Goal: Use online tool/utility: Utilize a website feature to perform a specific function

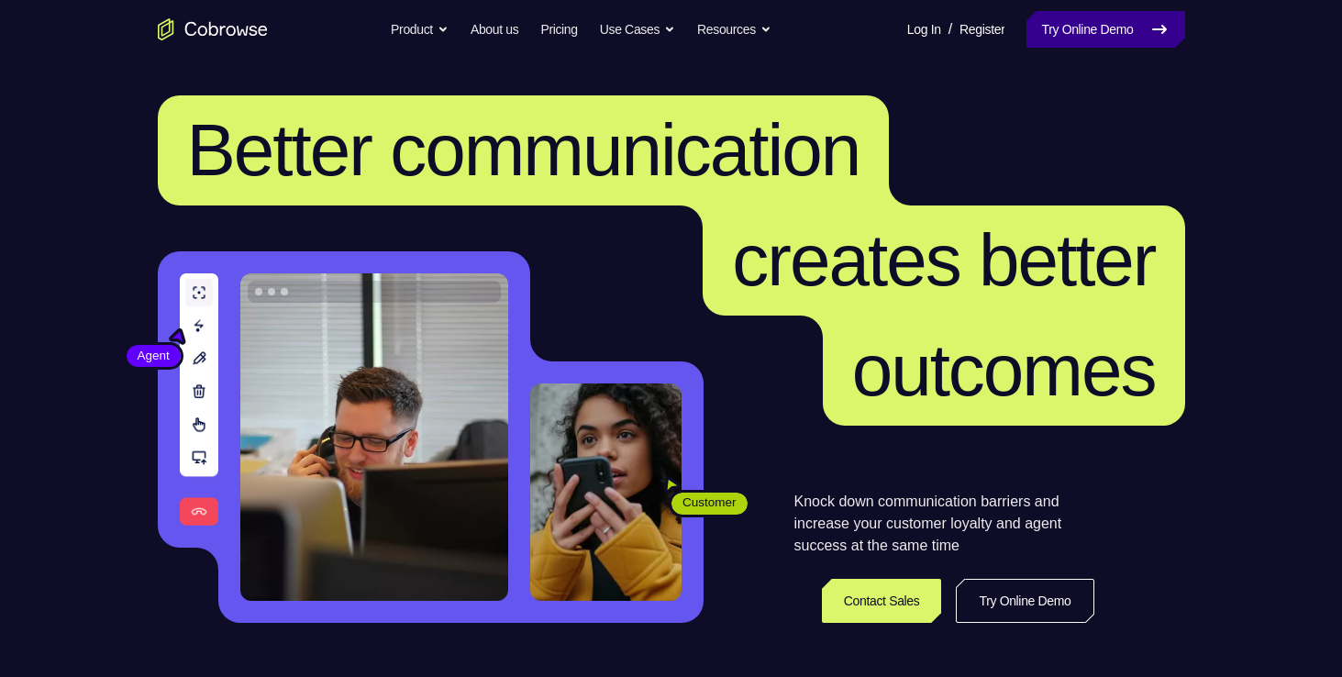
click at [1078, 41] on link "Try Online Demo" at bounding box center [1105, 29] width 158 height 37
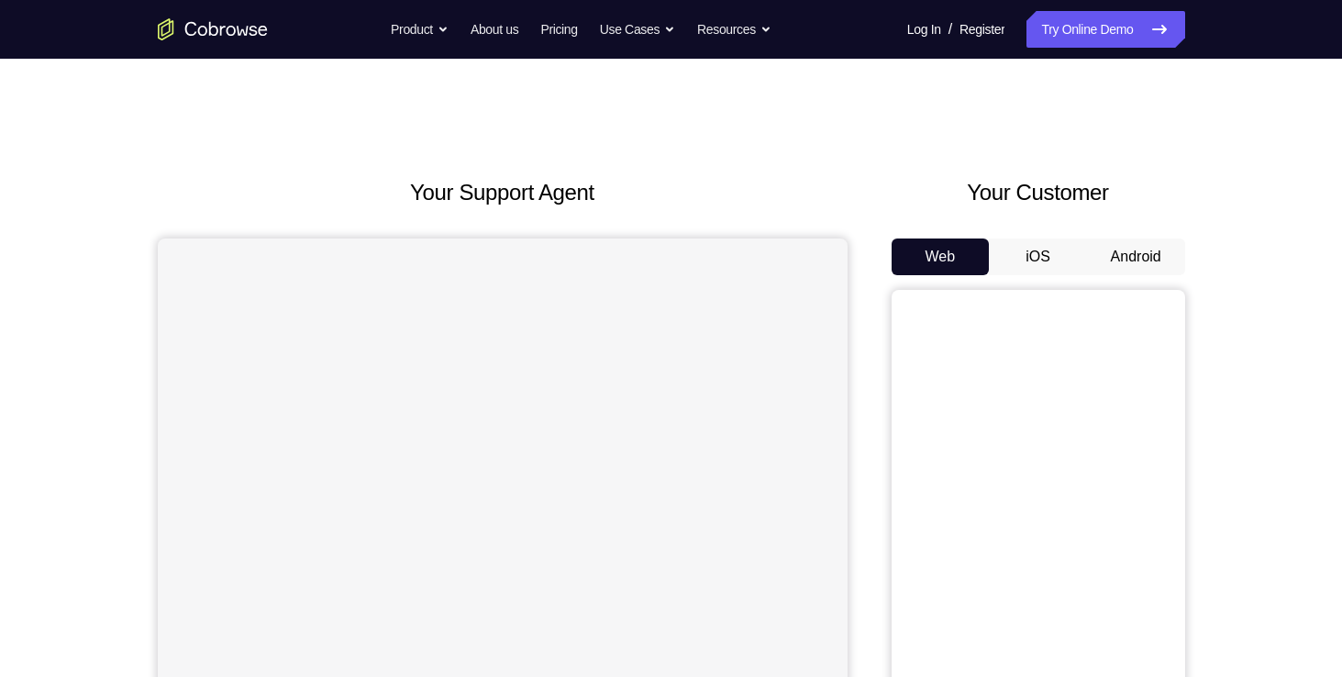
click at [1145, 273] on button "Android" at bounding box center [1136, 256] width 98 height 37
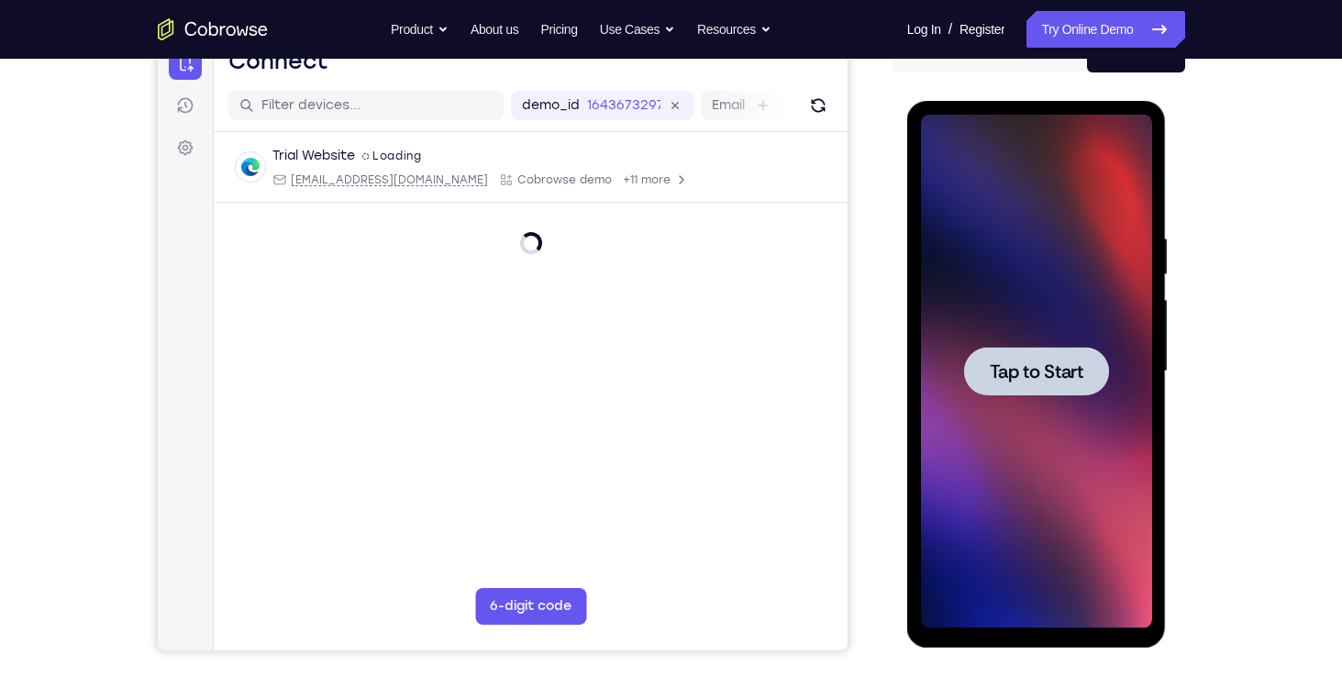
click at [1066, 468] on div at bounding box center [1036, 372] width 231 height 514
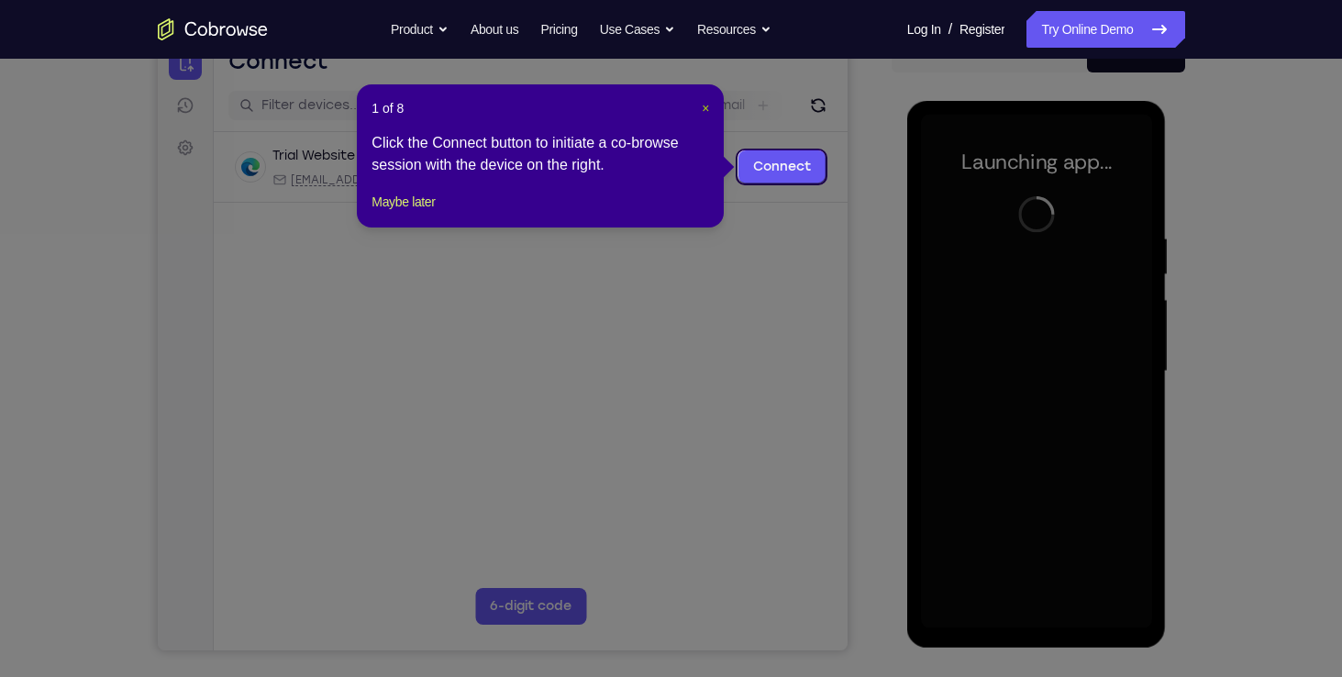
click at [708, 112] on span "×" at bounding box center [705, 108] width 7 height 15
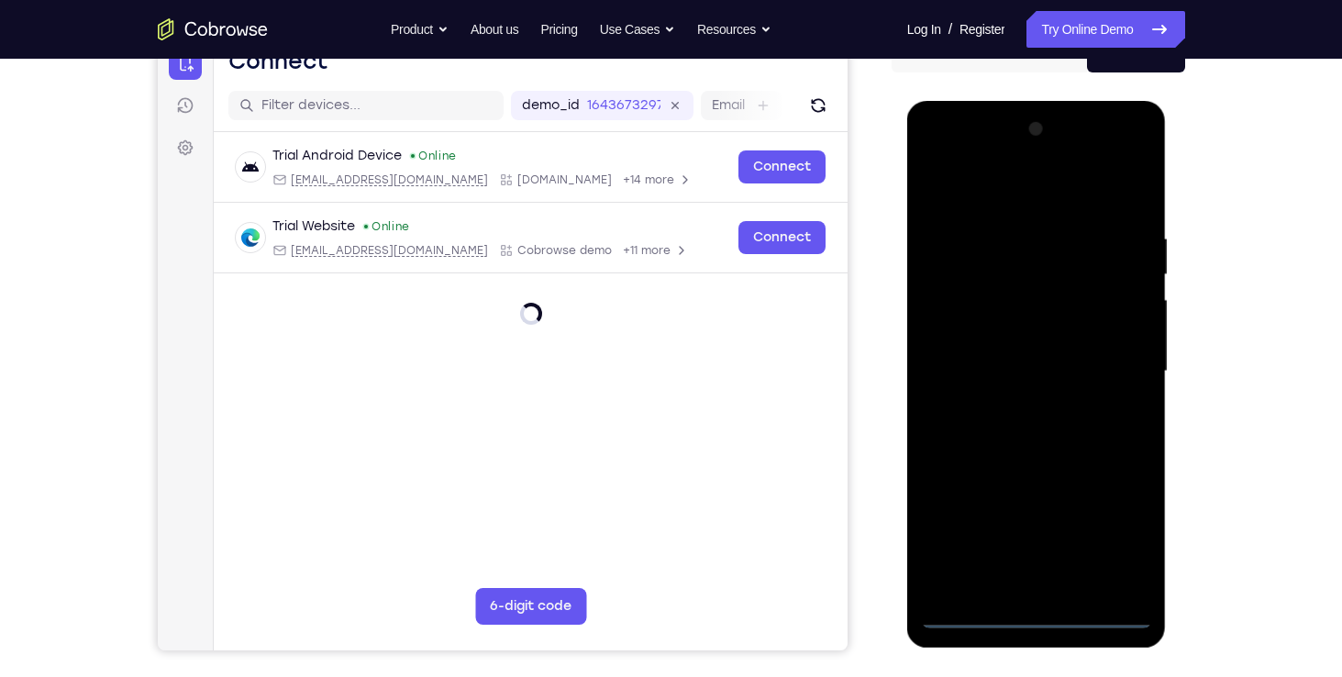
click at [1032, 616] on div at bounding box center [1036, 372] width 231 height 514
click at [1123, 535] on div at bounding box center [1036, 372] width 231 height 514
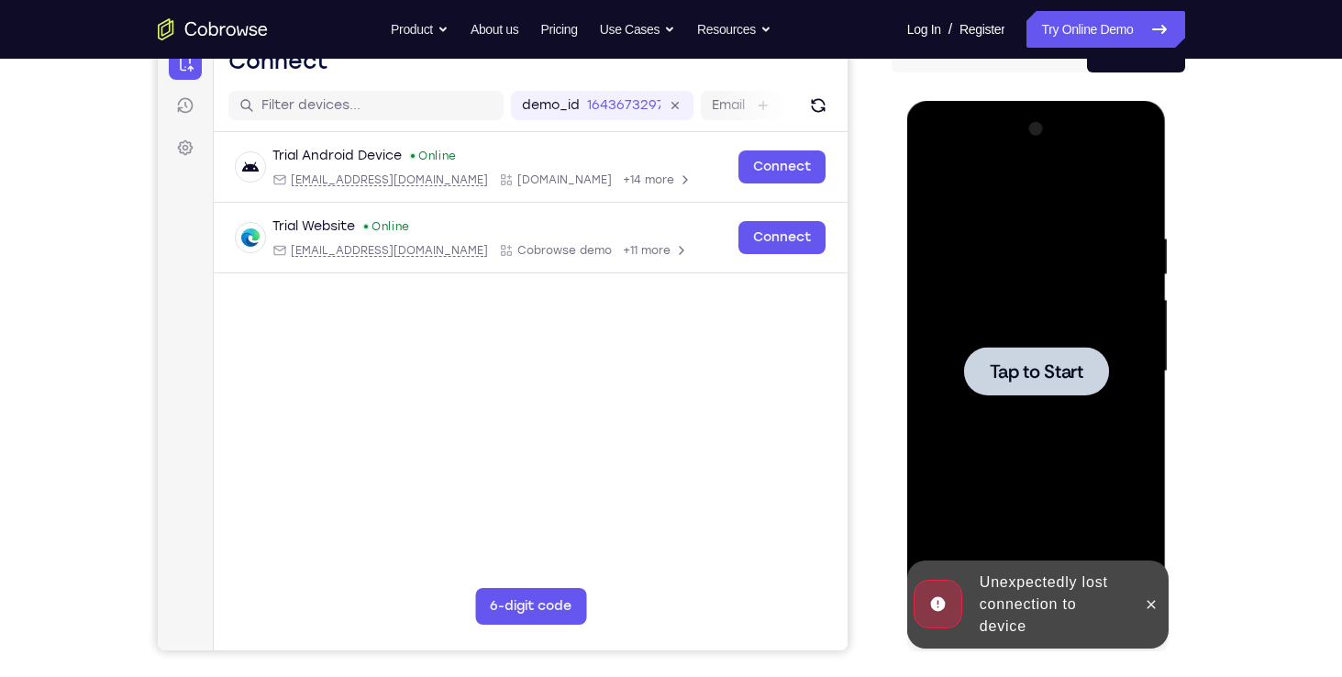
click at [1010, 462] on div at bounding box center [1036, 372] width 231 height 514
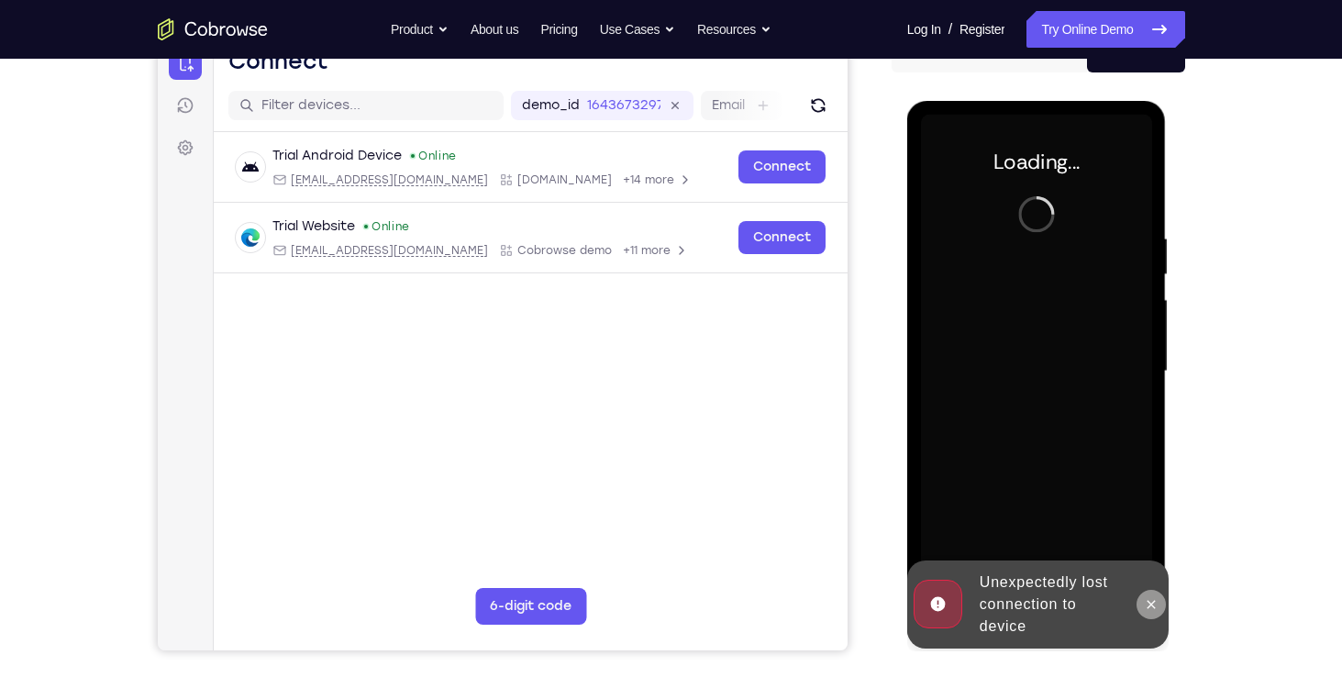
click at [1150, 603] on icon at bounding box center [1151, 604] width 8 height 8
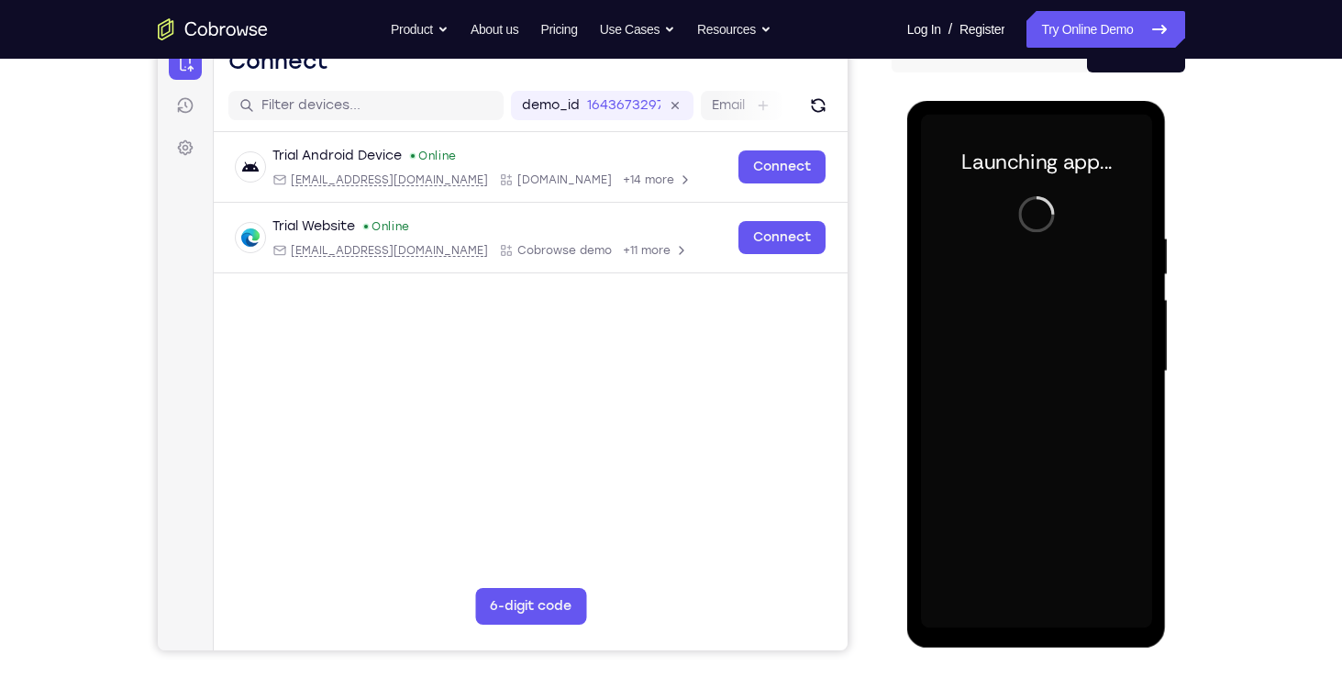
click at [1072, 400] on div at bounding box center [1036, 372] width 231 height 514
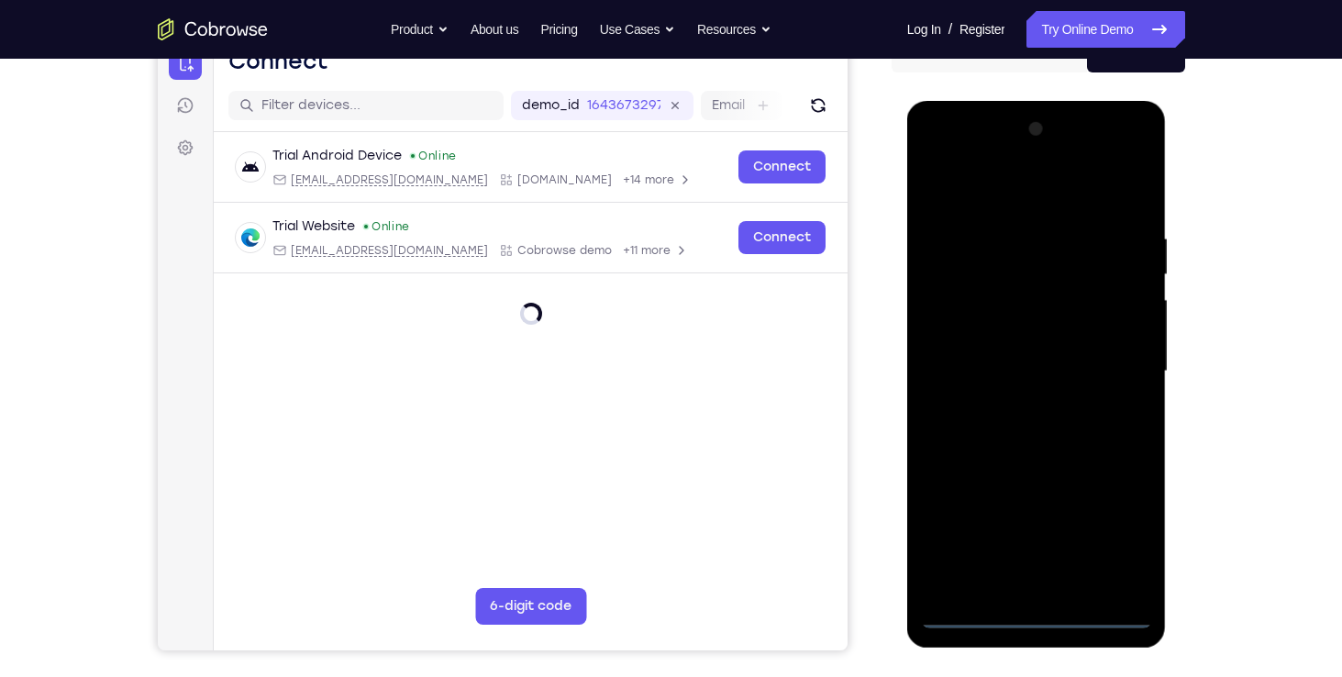
click at [1034, 609] on div at bounding box center [1036, 372] width 231 height 514
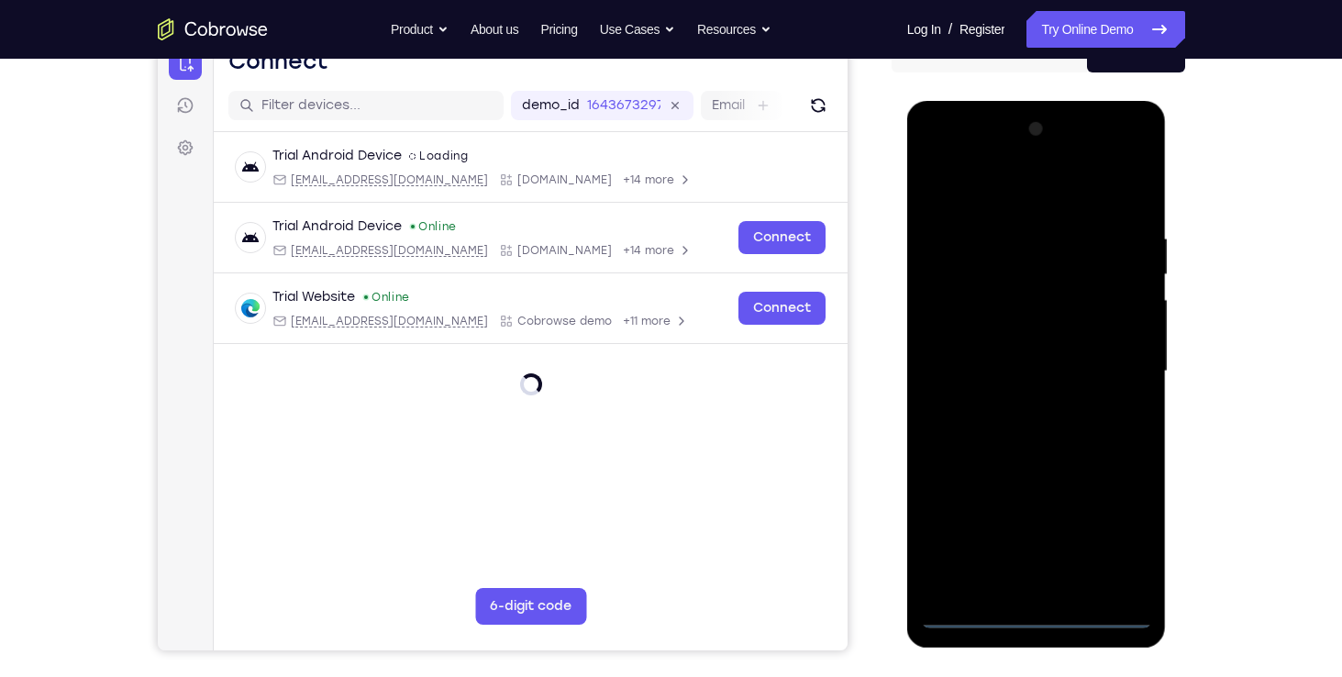
click at [1034, 614] on div at bounding box center [1036, 372] width 231 height 514
click at [1112, 529] on div at bounding box center [1036, 372] width 231 height 514
click at [944, 160] on div at bounding box center [1036, 372] width 231 height 514
click at [1112, 368] on div at bounding box center [1036, 372] width 231 height 514
click at [1022, 407] on div at bounding box center [1036, 372] width 231 height 514
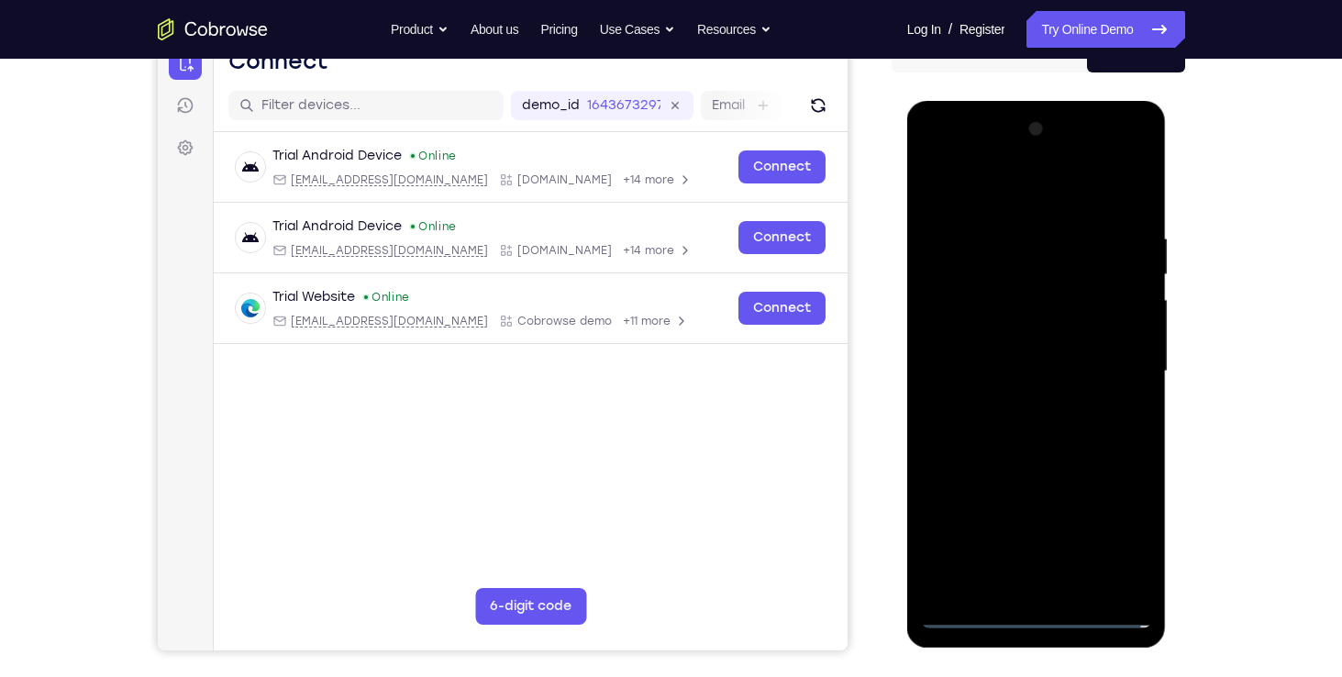
click at [1019, 360] on div at bounding box center [1036, 372] width 231 height 514
click at [1019, 343] on div at bounding box center [1036, 372] width 231 height 514
click at [1014, 368] on div at bounding box center [1036, 372] width 231 height 514
click at [1022, 422] on div at bounding box center [1036, 372] width 231 height 514
click at [1034, 422] on div at bounding box center [1036, 372] width 231 height 514
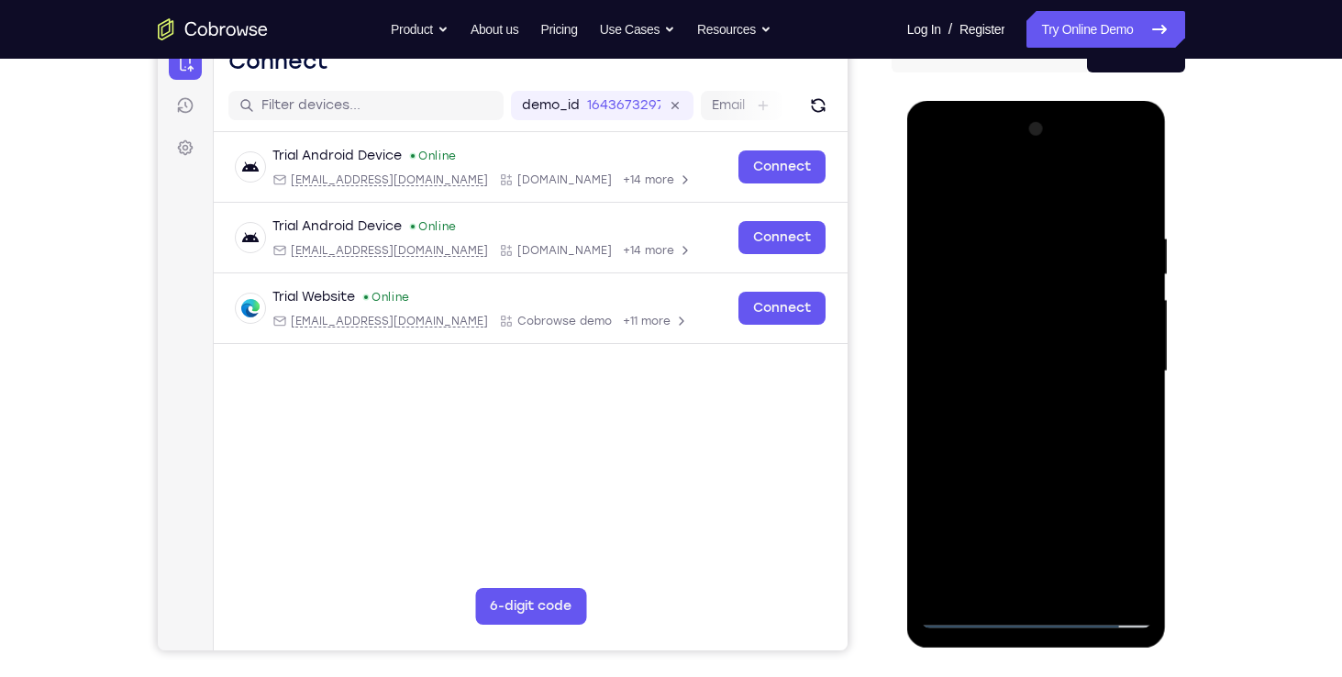
click at [1072, 465] on div at bounding box center [1036, 372] width 231 height 514
click at [1084, 587] on div at bounding box center [1036, 372] width 231 height 514
click at [1045, 466] on div at bounding box center [1036, 372] width 231 height 514
click at [1053, 471] on div at bounding box center [1036, 372] width 231 height 514
click at [976, 620] on div at bounding box center [1036, 372] width 231 height 514
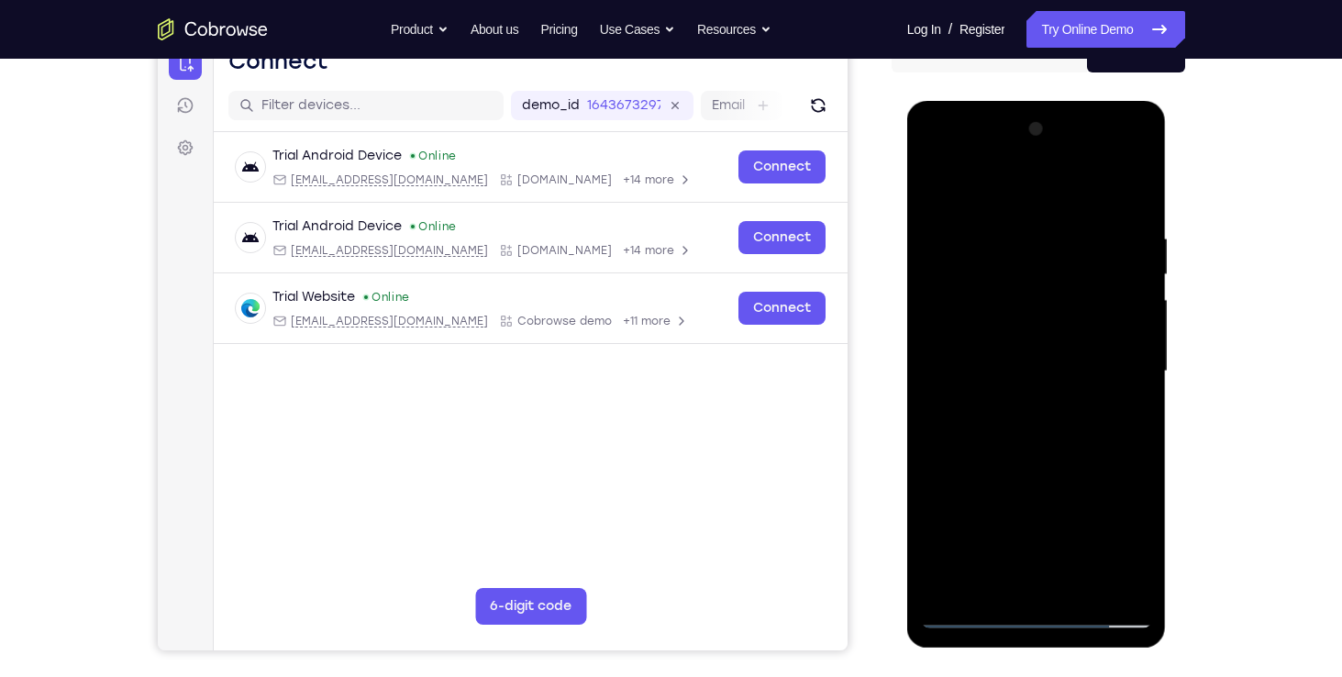
click at [1010, 347] on div at bounding box center [1036, 372] width 231 height 514
click at [1023, 576] on div at bounding box center [1036, 372] width 231 height 514
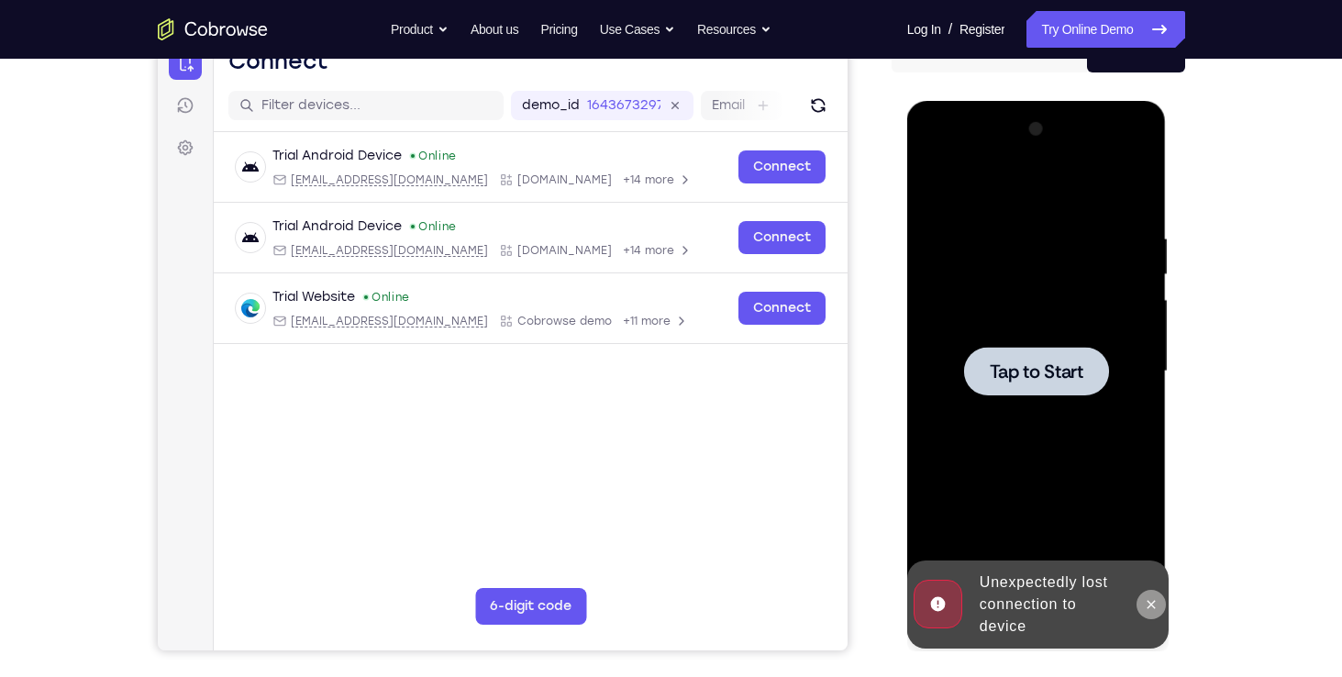
click at [1145, 609] on icon at bounding box center [1151, 604] width 15 height 15
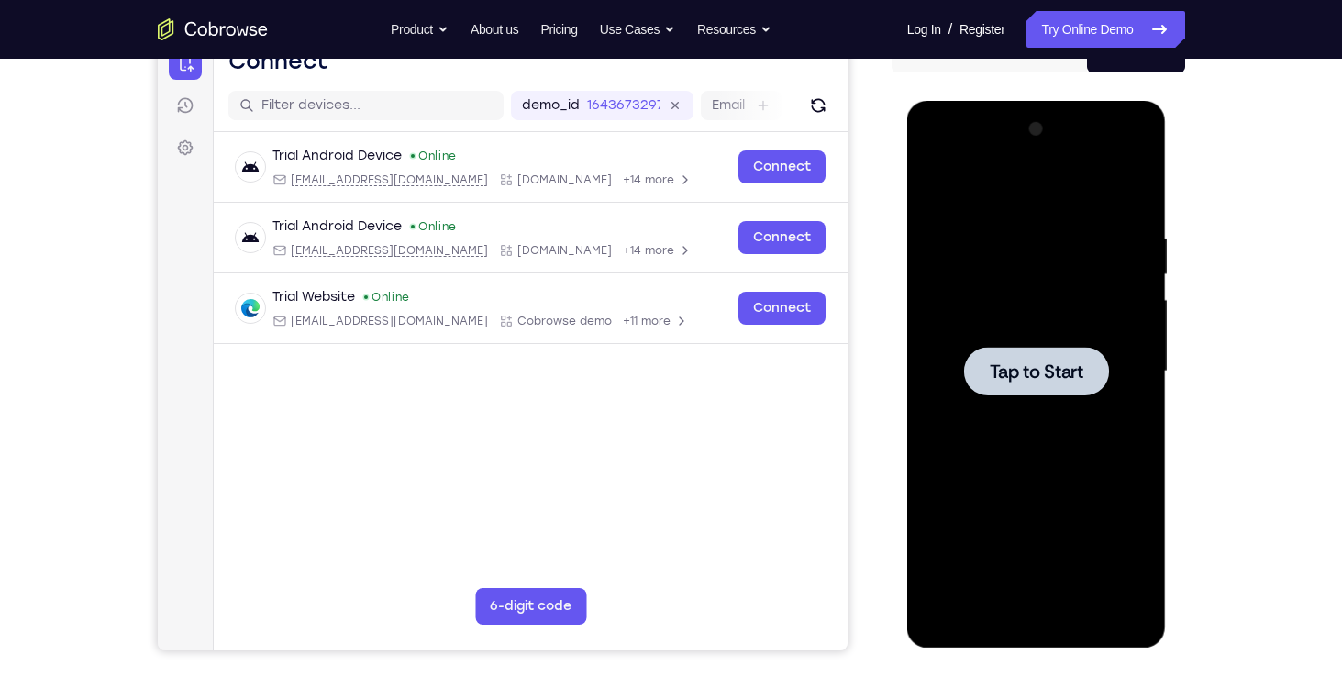
click at [1029, 475] on div at bounding box center [1036, 372] width 231 height 514
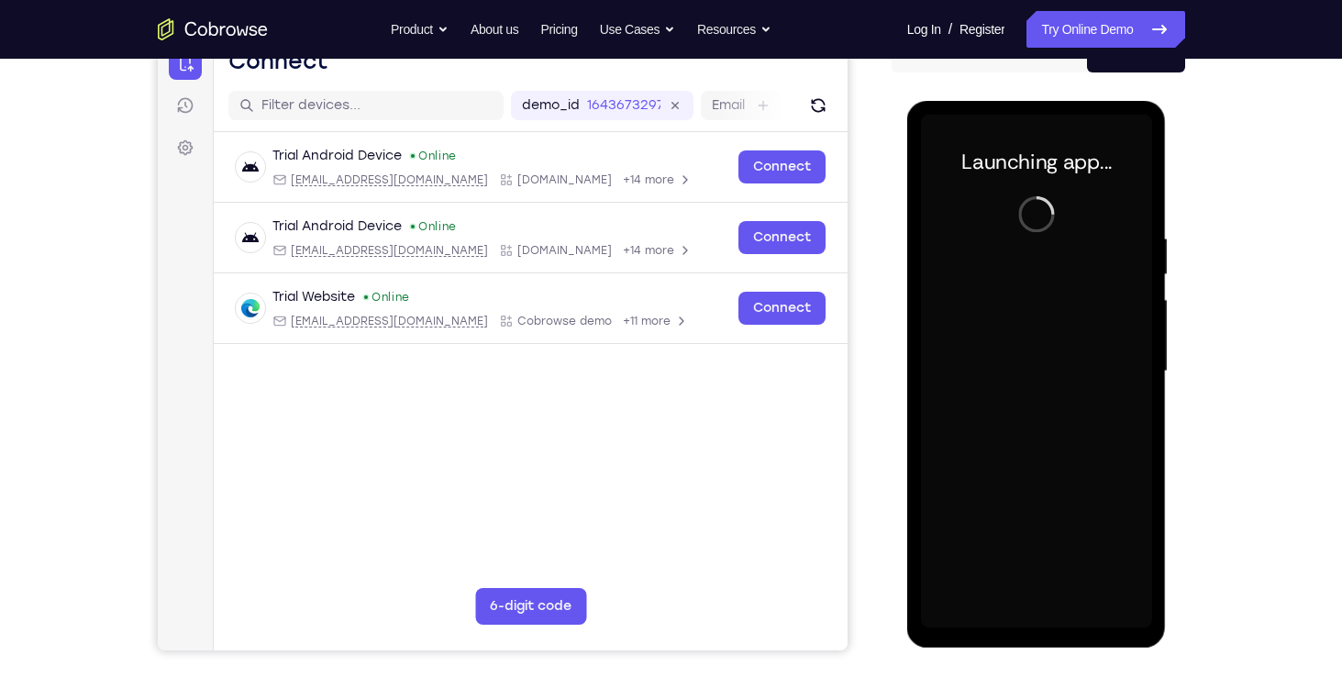
click at [1013, 403] on div at bounding box center [1036, 372] width 231 height 514
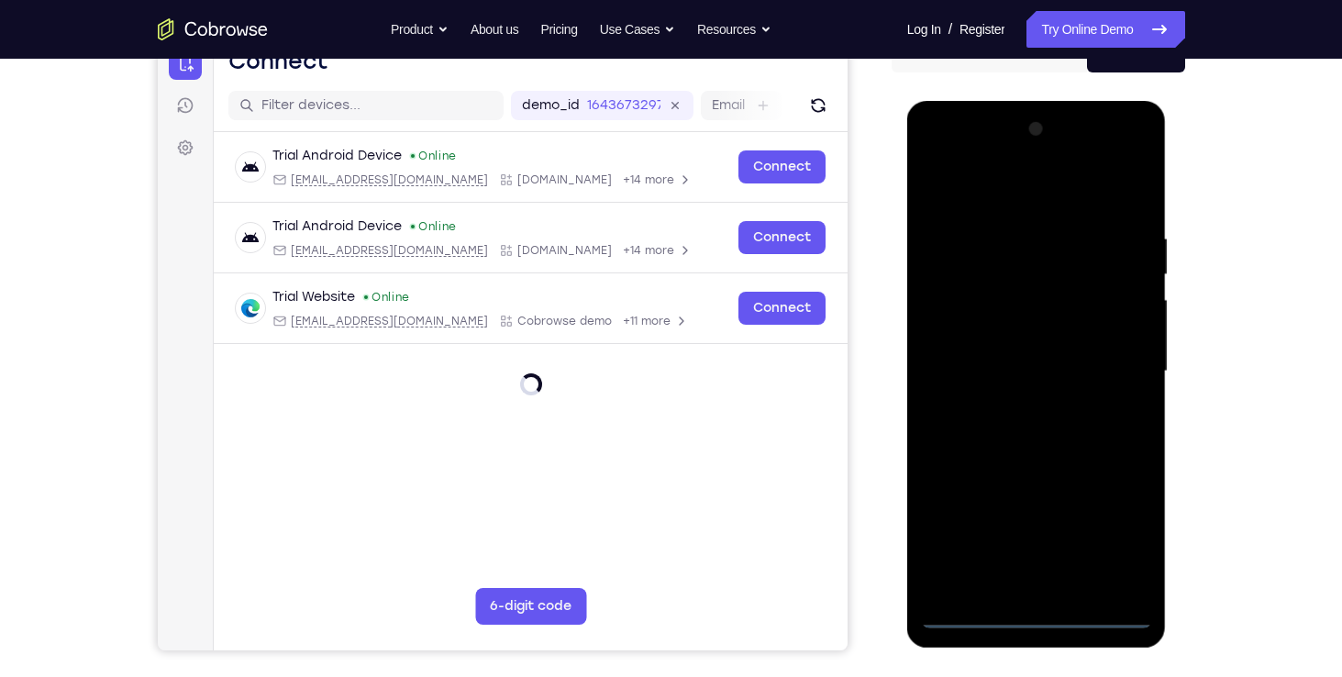
click at [1026, 607] on div at bounding box center [1036, 372] width 231 height 514
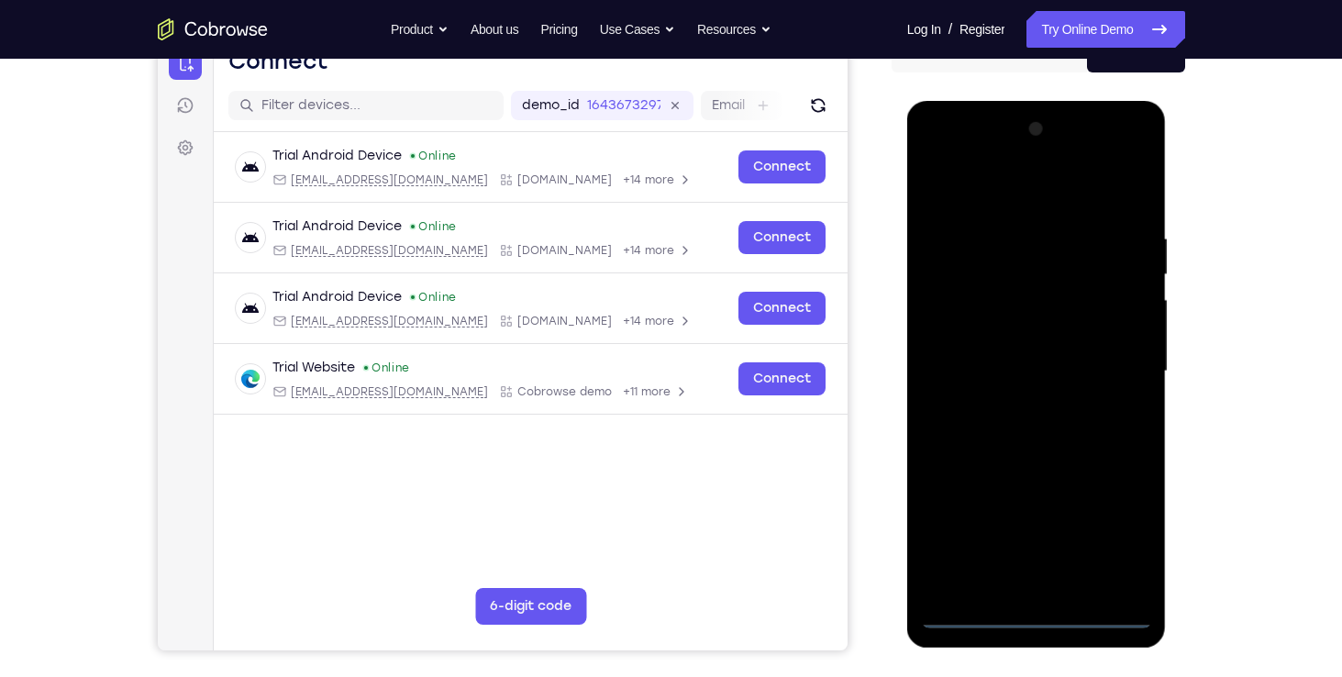
click at [1027, 620] on div at bounding box center [1036, 372] width 231 height 514
click at [1111, 540] on div at bounding box center [1036, 372] width 231 height 514
click at [946, 161] on div at bounding box center [1036, 372] width 231 height 514
click at [1097, 374] on div at bounding box center [1036, 372] width 231 height 514
click at [1056, 585] on div at bounding box center [1036, 372] width 231 height 514
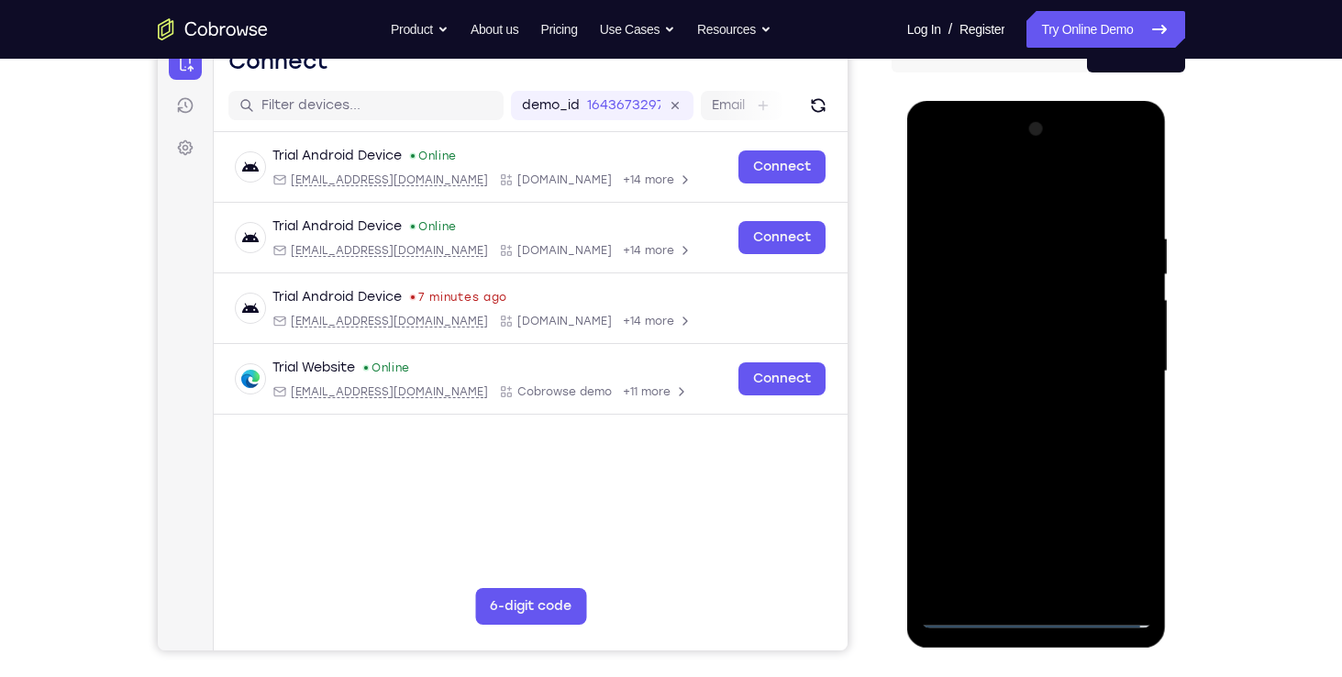
click at [990, 353] on div at bounding box center [1036, 372] width 231 height 514
click at [990, 326] on div at bounding box center [1036, 372] width 231 height 514
click at [996, 372] on div at bounding box center [1036, 372] width 231 height 514
click at [1052, 437] on div at bounding box center [1036, 372] width 231 height 514
click at [1097, 450] on div at bounding box center [1036, 372] width 231 height 514
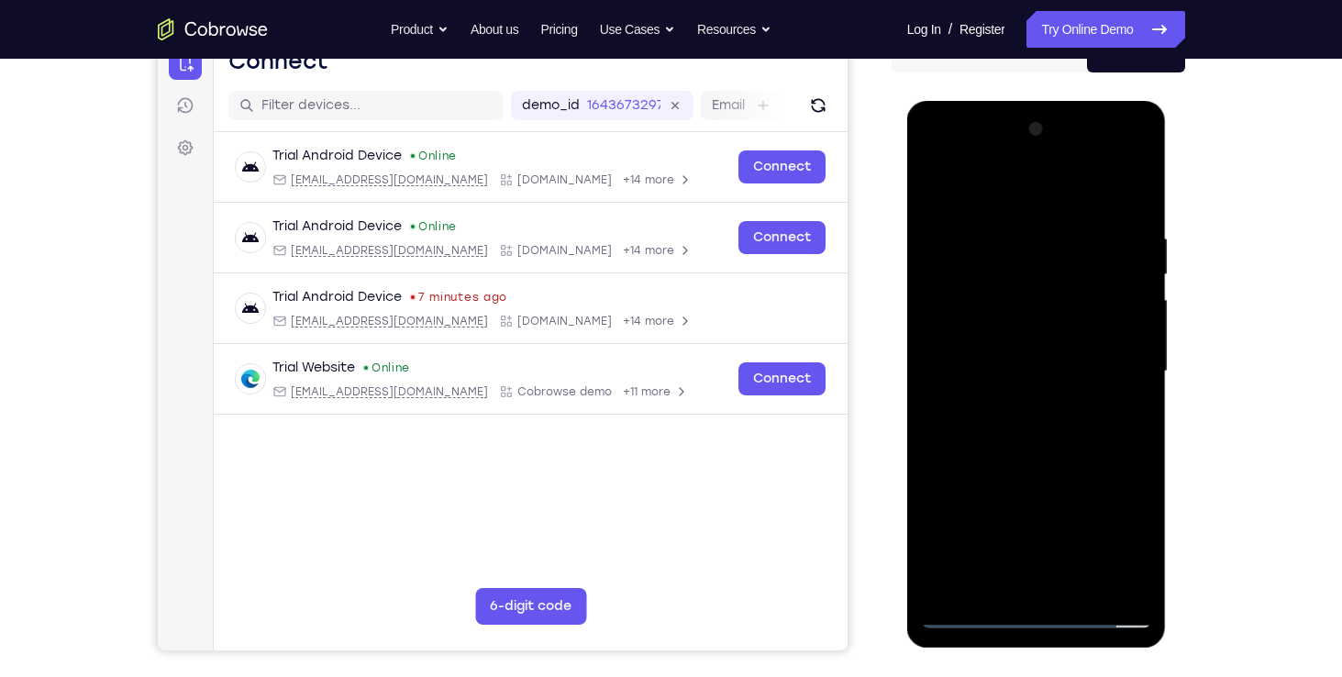
click at [1078, 592] on div at bounding box center [1036, 372] width 231 height 514
click at [1017, 471] on div at bounding box center [1036, 372] width 231 height 514
click at [1031, 471] on div at bounding box center [1036, 372] width 231 height 514
click at [973, 606] on div at bounding box center [1036, 372] width 231 height 514
click at [972, 621] on div at bounding box center [1036, 372] width 231 height 514
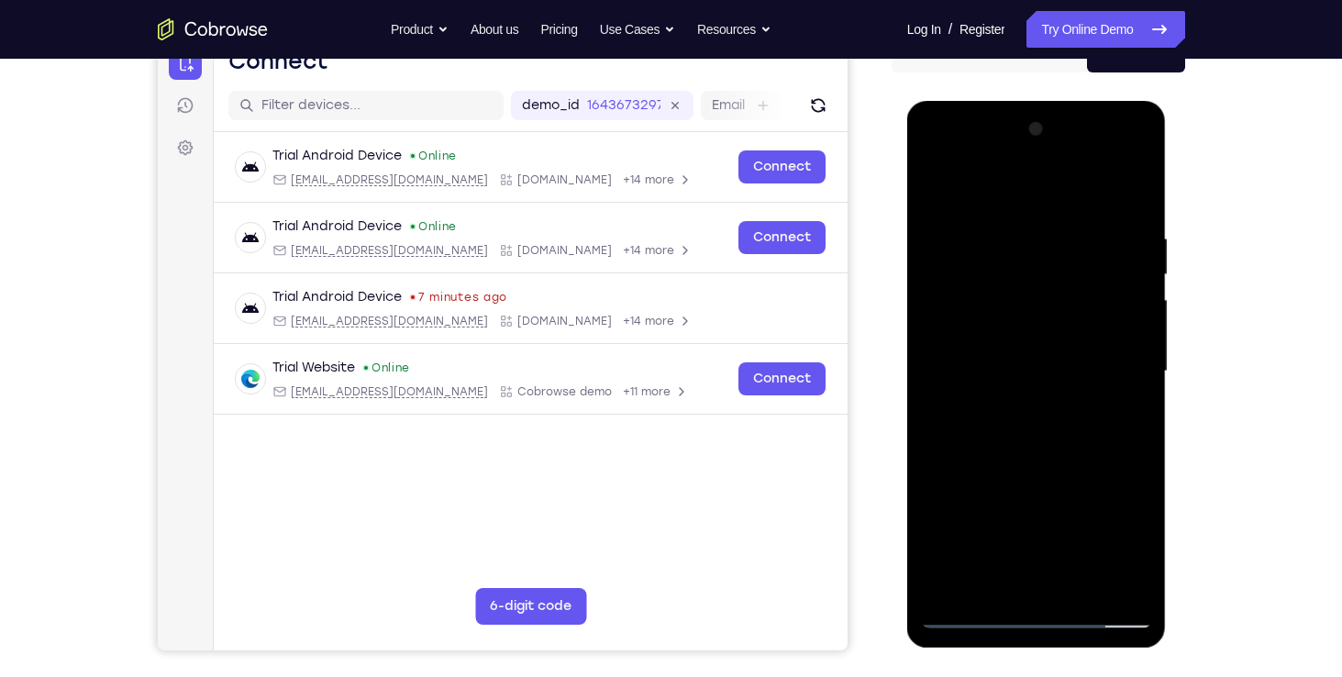
click at [1050, 350] on div at bounding box center [1036, 372] width 231 height 514
click at [986, 576] on div at bounding box center [1036, 372] width 231 height 514
click at [939, 582] on div at bounding box center [1036, 372] width 231 height 514
click at [1117, 417] on div at bounding box center [1036, 372] width 231 height 514
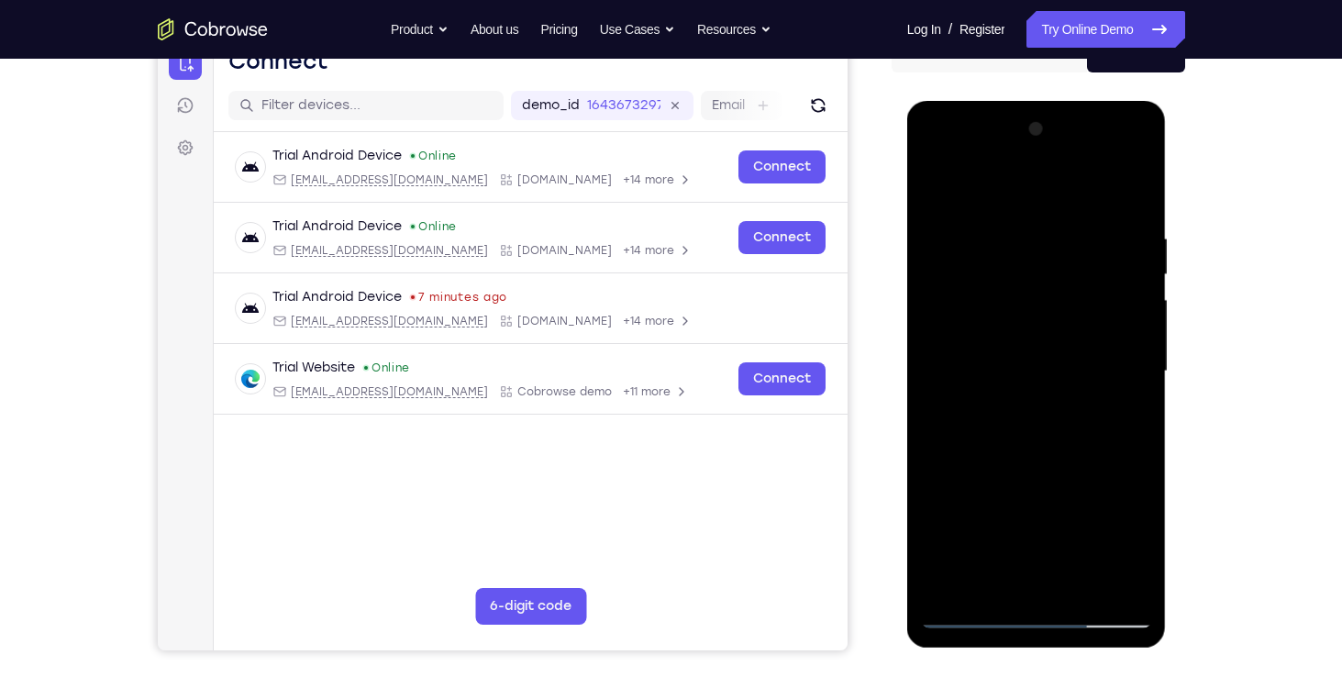
click at [1041, 418] on div at bounding box center [1036, 372] width 231 height 514
click at [1122, 411] on div at bounding box center [1036, 372] width 231 height 514
click at [976, 613] on div at bounding box center [1036, 372] width 231 height 514
click at [1019, 279] on div at bounding box center [1036, 372] width 231 height 514
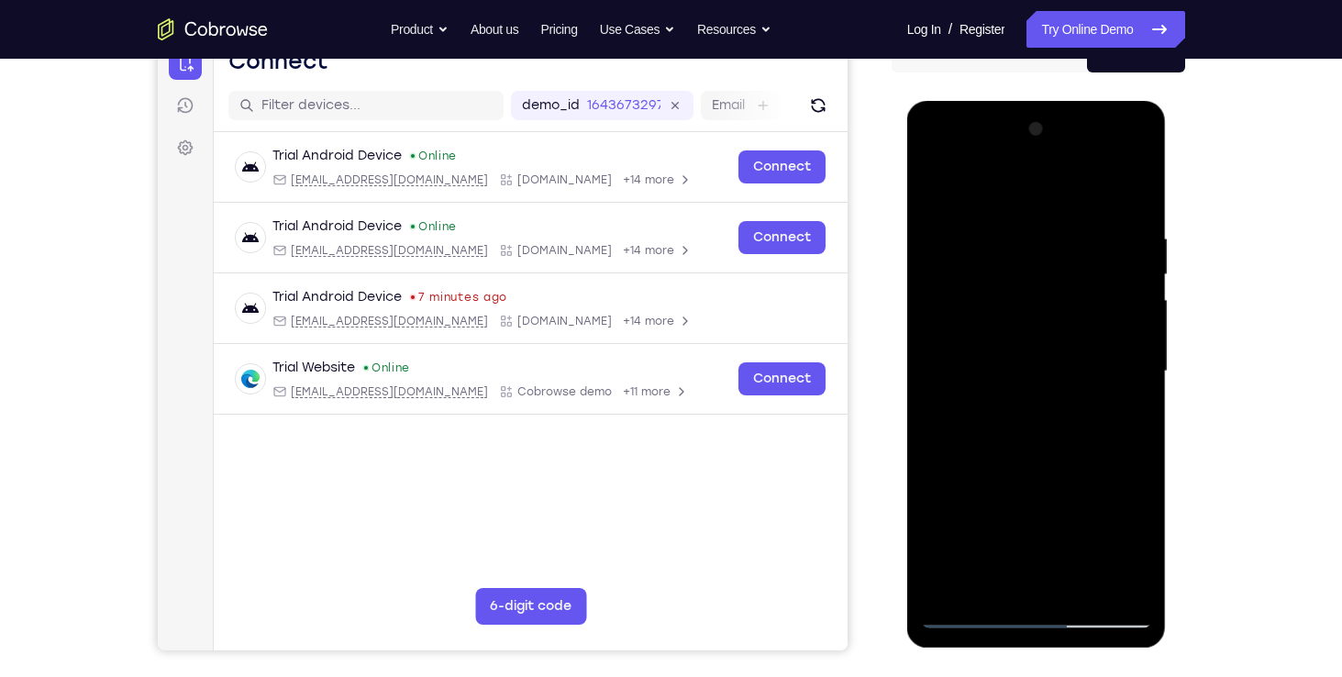
click at [1033, 579] on div at bounding box center [1036, 372] width 231 height 514
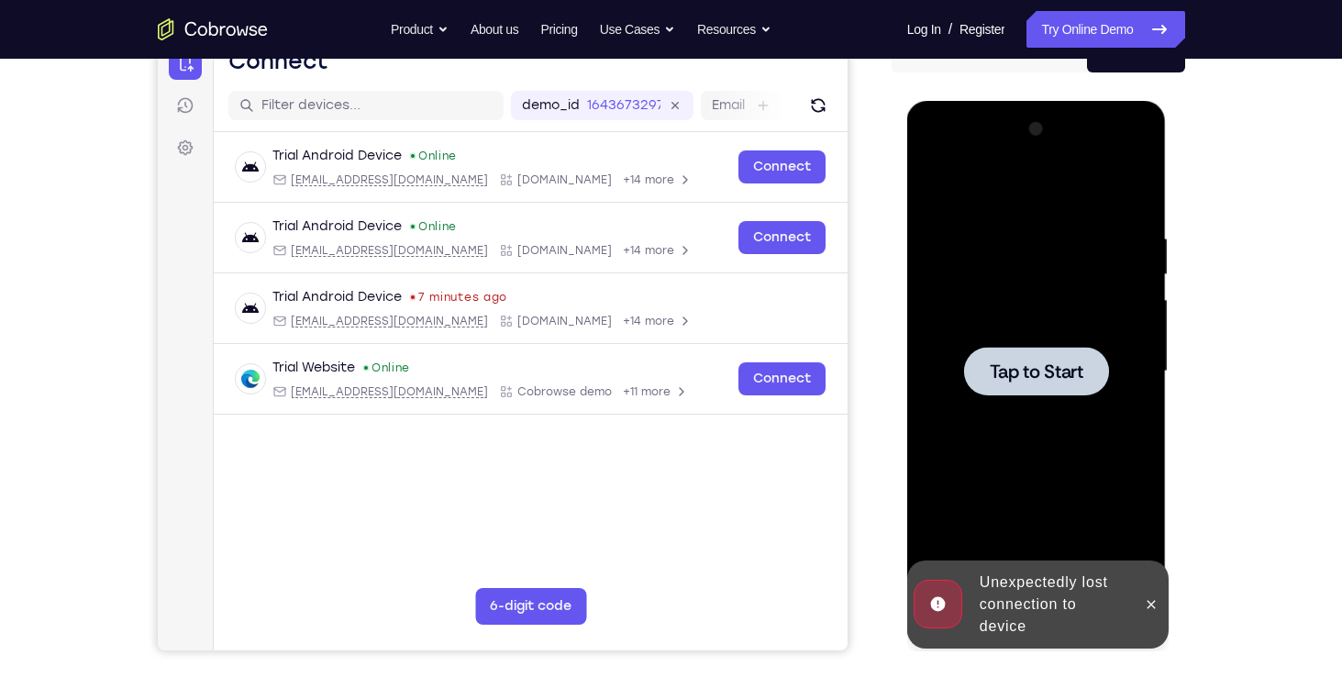
drag, startPoint x: 1156, startPoint y: 605, endPoint x: 1032, endPoint y: 484, distance: 173.2
click at [1032, 484] on div "Online web based iOS Simulators and Android Emulators. Run iPhone, iPad, Mobile…" at bounding box center [1037, 376] width 261 height 550
